Goal: Information Seeking & Learning: Learn about a topic

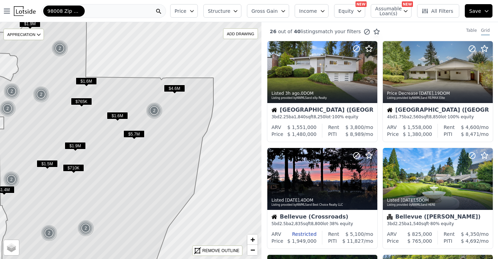
click at [80, 80] on span "$1.6M" at bounding box center [86, 80] width 21 height 7
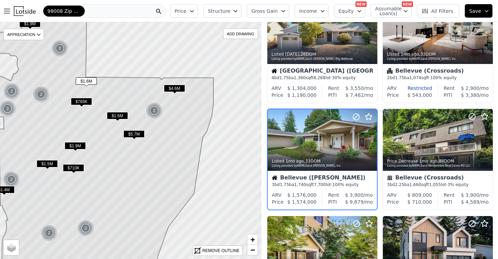
scroll to position [153, 0]
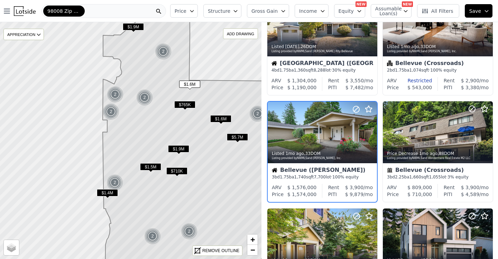
drag, startPoint x: 46, startPoint y: 78, endPoint x: 150, endPoint y: 81, distance: 103.4
click at [150, 81] on icon at bounding box center [210, 143] width 214 height 285
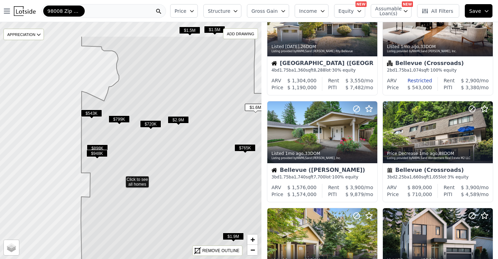
drag, startPoint x: 175, startPoint y: 58, endPoint x: 165, endPoint y: 96, distance: 39.2
click at [165, 96] on icon at bounding box center [179, 178] width 197 height 285
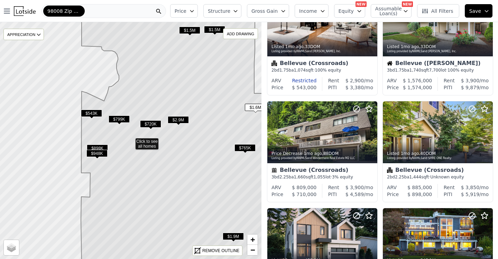
scroll to position [47, 0]
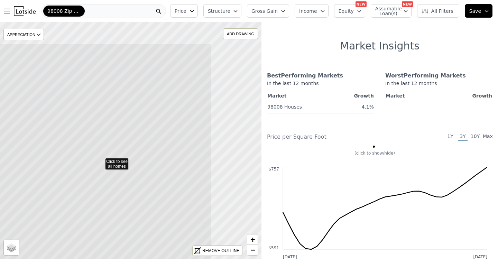
drag, startPoint x: 152, startPoint y: 99, endPoint x: 73, endPoint y: 146, distance: 92.5
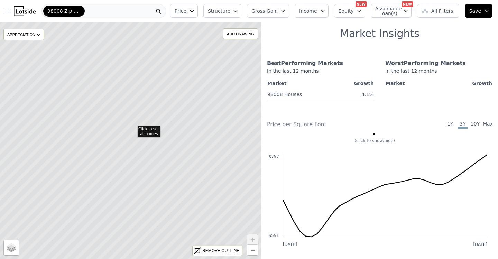
drag, startPoint x: 78, startPoint y: 134, endPoint x: 80, endPoint y: 122, distance: 12.6
click at [80, 122] on icon at bounding box center [132, 127] width 315 height 285
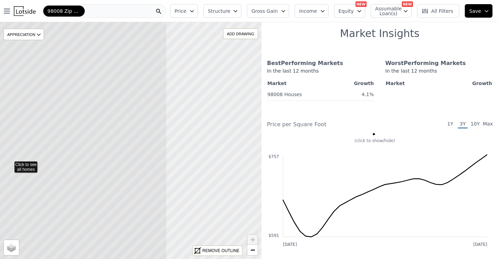
click at [0, 138] on icon at bounding box center [9, 163] width 315 height 285
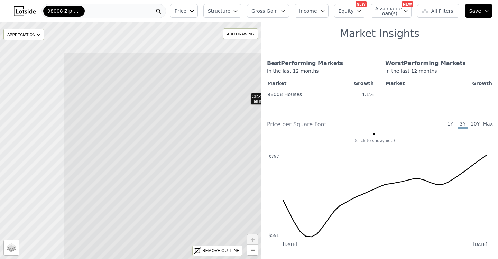
drag, startPoint x: 157, startPoint y: 103, endPoint x: 286, endPoint y: 152, distance: 137.9
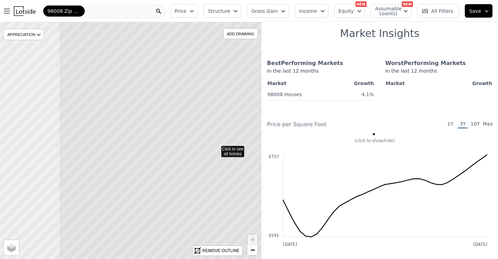
drag, startPoint x: 97, startPoint y: 130, endPoint x: 187, endPoint y: 138, distance: 90.2
click at [187, 138] on icon at bounding box center [216, 148] width 315 height 285
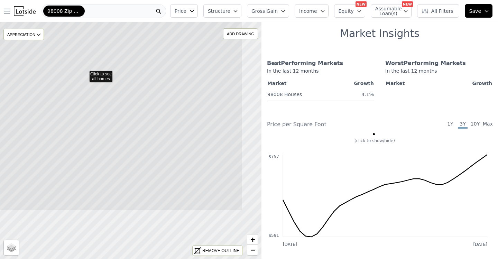
drag, startPoint x: 141, startPoint y: 181, endPoint x: 236, endPoint y: 132, distance: 107.0
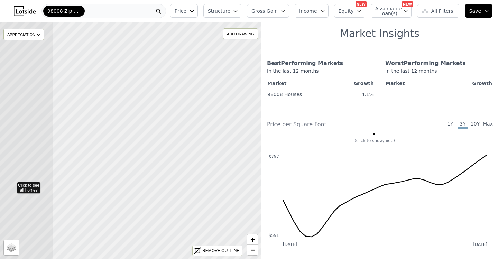
drag, startPoint x: 234, startPoint y: 132, endPoint x: 0, endPoint y: 133, distance: 233.7
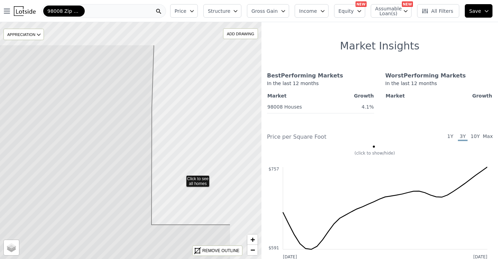
drag, startPoint x: 172, startPoint y: 119, endPoint x: 115, endPoint y: 165, distance: 73.7
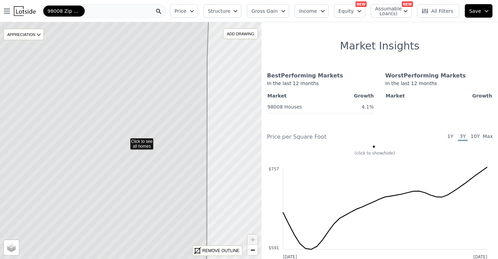
drag, startPoint x: 87, startPoint y: 153, endPoint x: 161, endPoint y: 125, distance: 79.9
click at [72, 153] on icon at bounding box center [88, 140] width 241 height 285
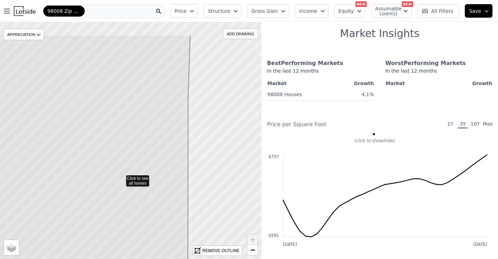
click at [160, 139] on icon at bounding box center [77, 177] width 226 height 285
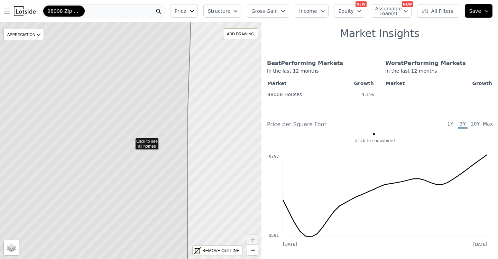
click at [131, 57] on icon at bounding box center [82, 140] width 218 height 285
click at [129, 56] on icon at bounding box center [82, 140] width 218 height 285
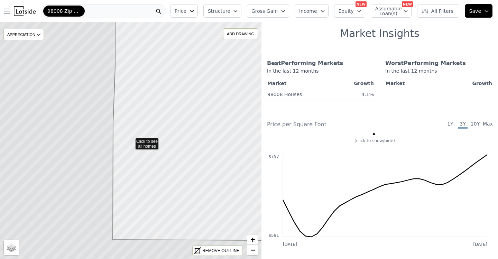
drag, startPoint x: 95, startPoint y: 118, endPoint x: 70, endPoint y: 122, distance: 25.2
click at [82, 10] on div "98008 Zip Code" at bounding box center [63, 11] width 41 height 11
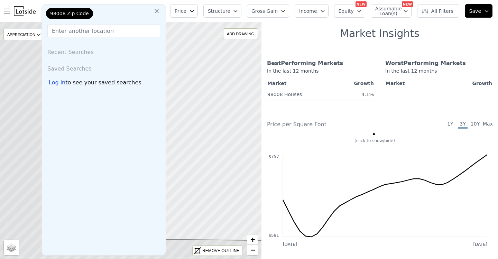
click at [163, 10] on button at bounding box center [156, 11] width 12 height 14
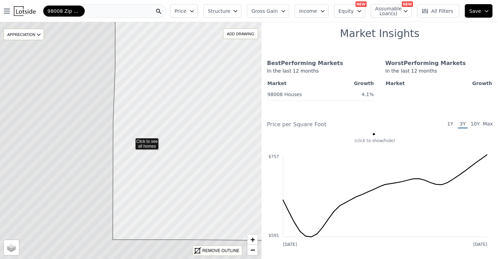
click at [122, 10] on div "98008 Zip Code" at bounding box center [103, 11] width 124 height 14
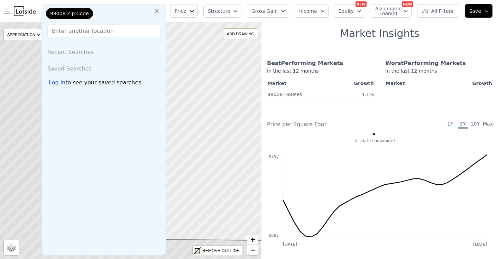
click at [98, 10] on div "98008 Zip Code" at bounding box center [79, 15] width 69 height 14
click at [84, 11] on div "98008 Zip Code" at bounding box center [69, 13] width 47 height 11
click at [82, 26] on input "text" at bounding box center [103, 31] width 113 height 12
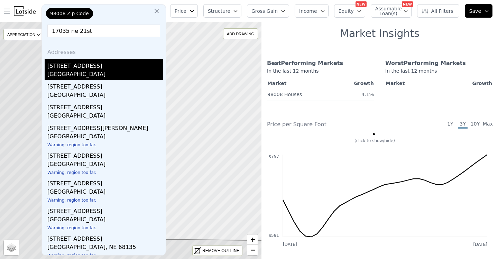
type input "17035 ne 21st"
click at [79, 63] on div "[STREET_ADDRESS]" at bounding box center [104, 64] width 115 height 11
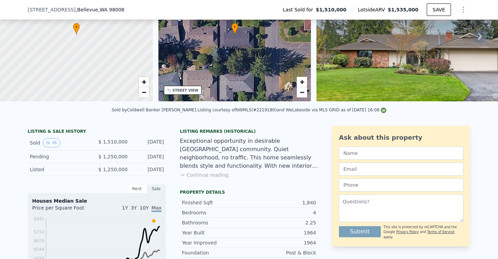
scroll to position [32, 0]
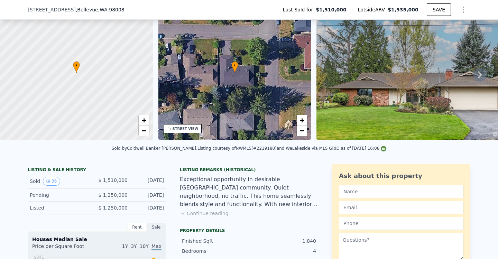
click at [479, 77] on icon at bounding box center [480, 75] width 14 height 14
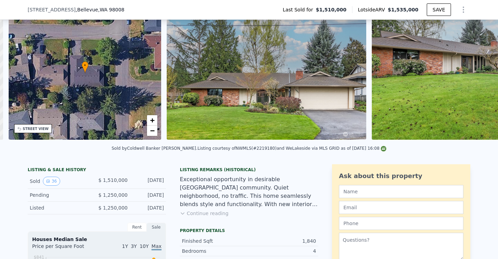
scroll to position [0, 161]
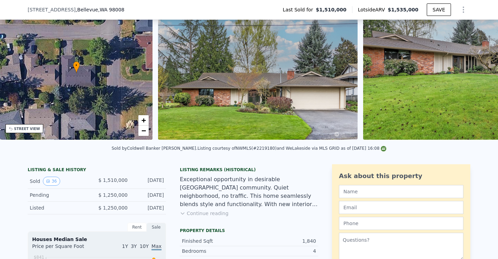
click at [478, 77] on img at bounding box center [462, 73] width 199 height 133
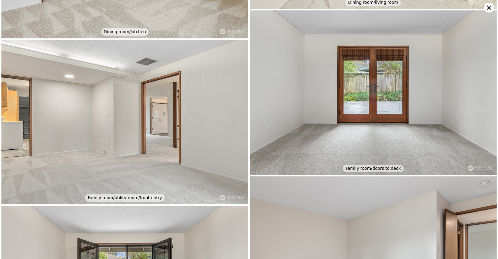
scroll to position [1246, 0]
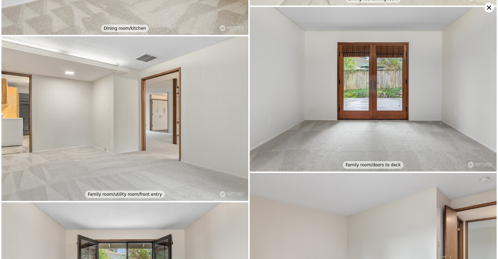
click at [486, 4] on div "Street view Front entry Driveway Side yard Kitchen Kitchen Dining room/front en…" at bounding box center [249, 129] width 498 height 259
click at [486, 11] on icon at bounding box center [489, 8] width 10 height 10
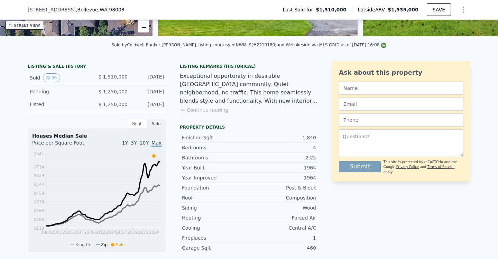
scroll to position [136, 0]
click at [199, 111] on div "Listing Remarks (Historical) Exceptional opportunity in desirable [GEOGRAPHIC_D…" at bounding box center [249, 92] width 138 height 58
click at [196, 113] on button "Continue reading" at bounding box center [204, 109] width 49 height 7
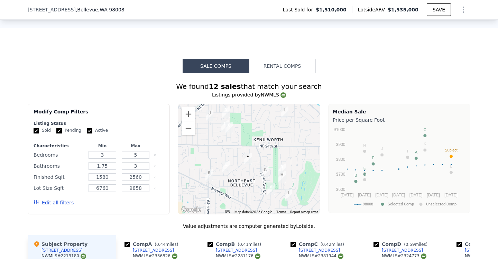
scroll to position [481, 0]
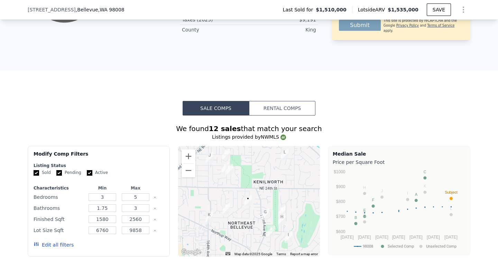
click at [277, 101] on button "Rental Comps" at bounding box center [282, 108] width 66 height 15
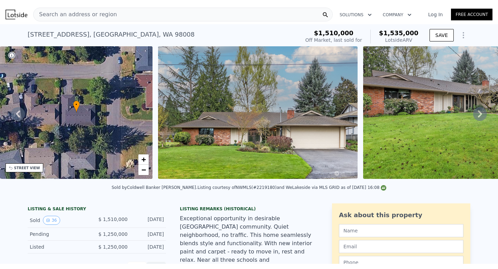
scroll to position [0, 0]
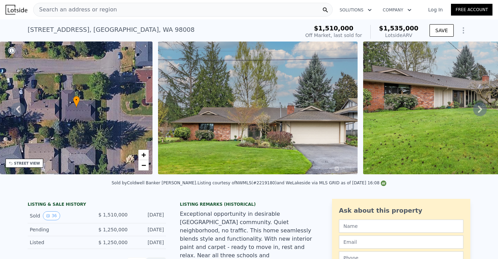
click at [55, 27] on div "[STREET_ADDRESS]" at bounding box center [111, 30] width 167 height 10
click at [54, 28] on div "[STREET_ADDRESS]" at bounding box center [111, 30] width 167 height 10
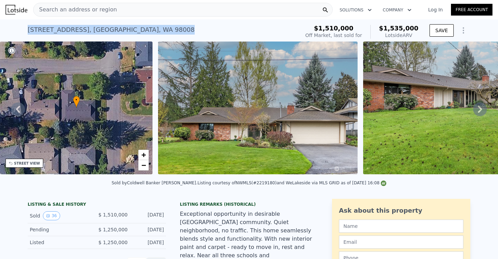
click at [54, 28] on div "[STREET_ADDRESS]" at bounding box center [111, 30] width 167 height 10
click at [96, 24] on div "[STREET_ADDRESS] Sold [DATE] for $1.510m (~ARV $1.535m )" at bounding box center [162, 31] width 269 height 19
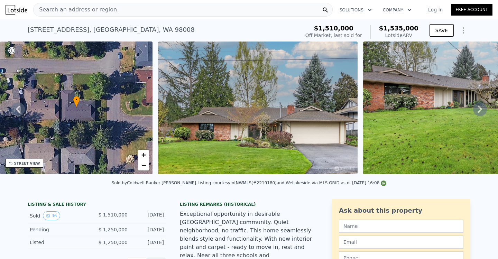
click at [102, 10] on span "Search an address or region" at bounding box center [75, 10] width 83 height 8
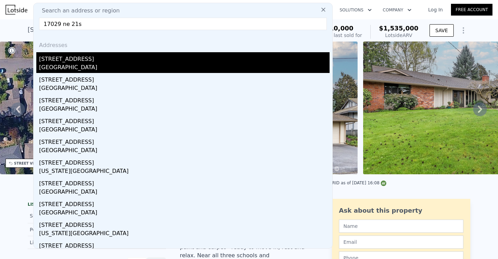
type input "17029 ne 21s"
click at [91, 59] on div "[STREET_ADDRESS]" at bounding box center [184, 57] width 290 height 11
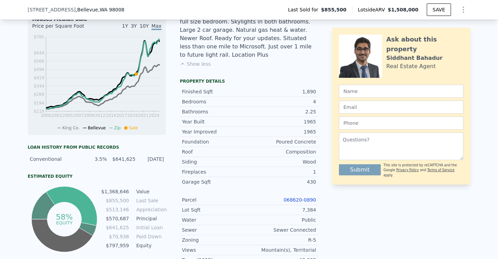
scroll to position [274, 0]
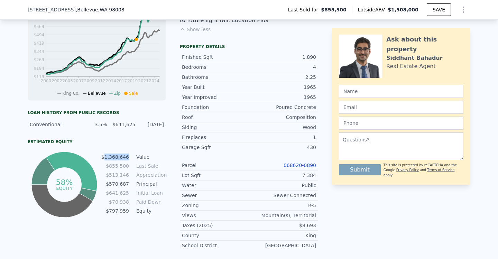
drag, startPoint x: 106, startPoint y: 159, endPoint x: 126, endPoint y: 160, distance: 20.4
click at [126, 160] on td "$1,368,646" at bounding box center [115, 157] width 28 height 8
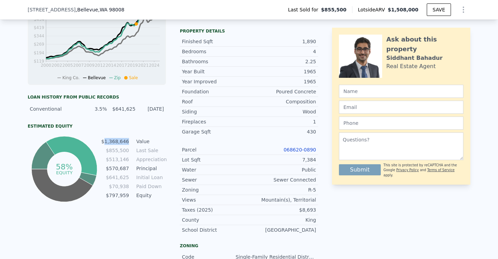
scroll to position [309, 0]
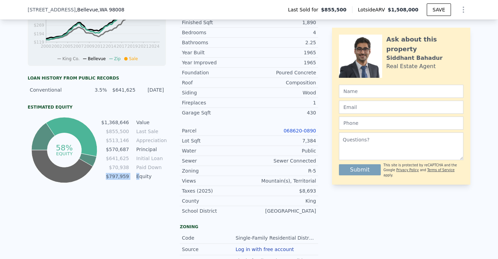
drag, startPoint x: 107, startPoint y: 181, endPoint x: 137, endPoint y: 181, distance: 30.1
click at [137, 180] on tr "$797,959 Equity" at bounding box center [133, 176] width 65 height 8
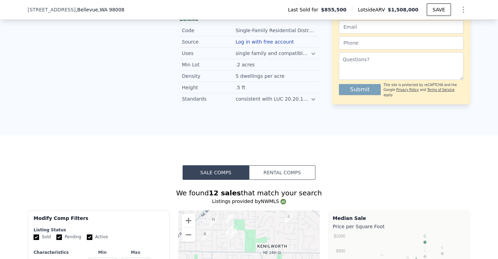
scroll to position [551, 0]
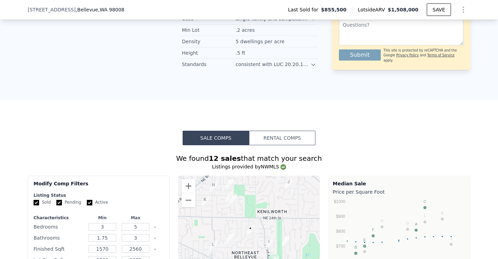
click at [264, 132] on button "Rental Comps" at bounding box center [282, 138] width 66 height 15
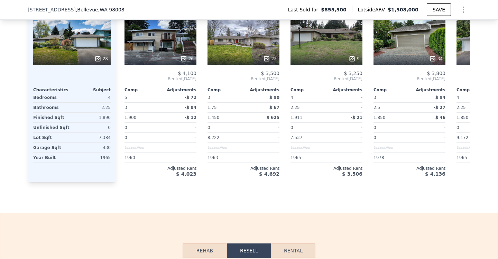
scroll to position [827, 0]
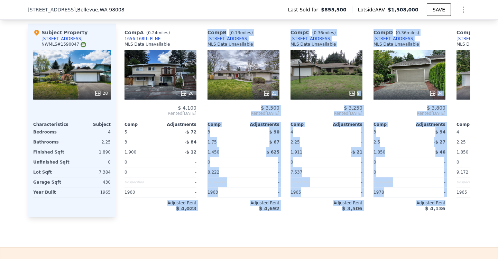
drag, startPoint x: 163, startPoint y: 193, endPoint x: 391, endPoint y: 196, distance: 228.5
click at [391, 197] on div "Comp A ( 0.24 miles) [STREET_ADDRESS] MLS Data Unavailable 26 $ 4,100 Rented [D…" at bounding box center [293, 120] width 354 height 193
click at [417, 206] on div "$ 4,136" at bounding box center [409, 209] width 72 height 6
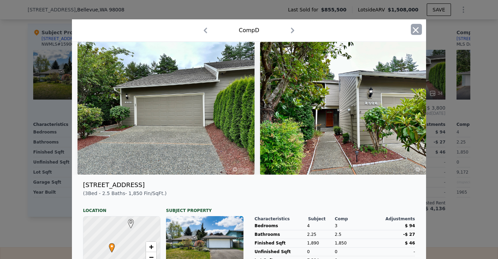
click at [413, 27] on icon "button" at bounding box center [416, 30] width 10 height 10
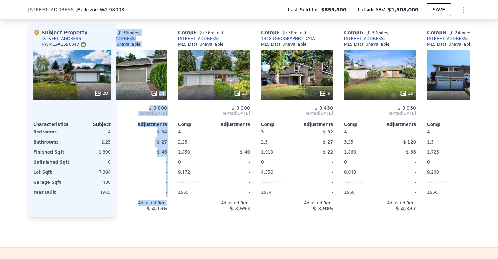
scroll to position [0, 277]
